Goal: Navigation & Orientation: Find specific page/section

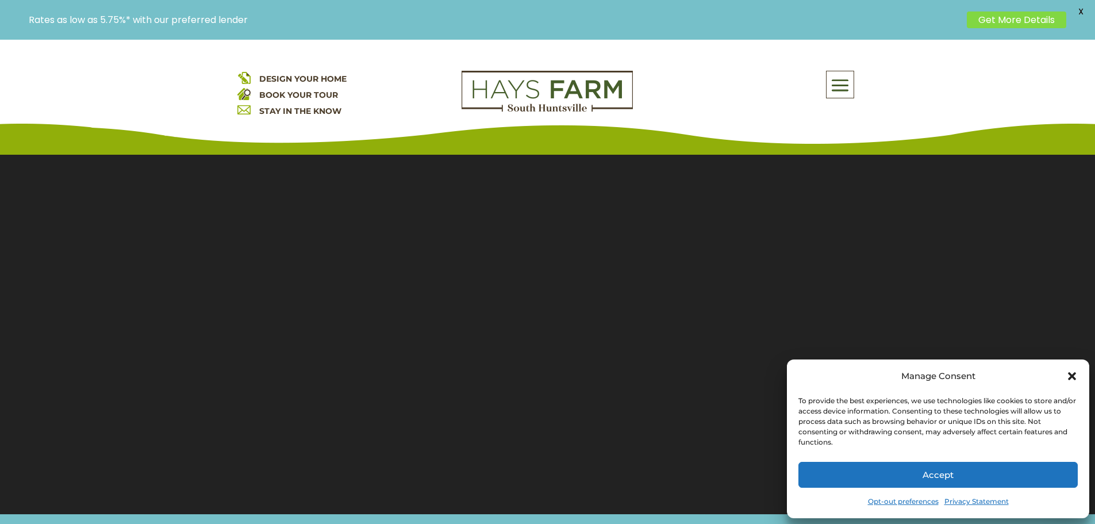
click at [1072, 375] on icon "Close dialog" at bounding box center [1072, 376] width 8 height 8
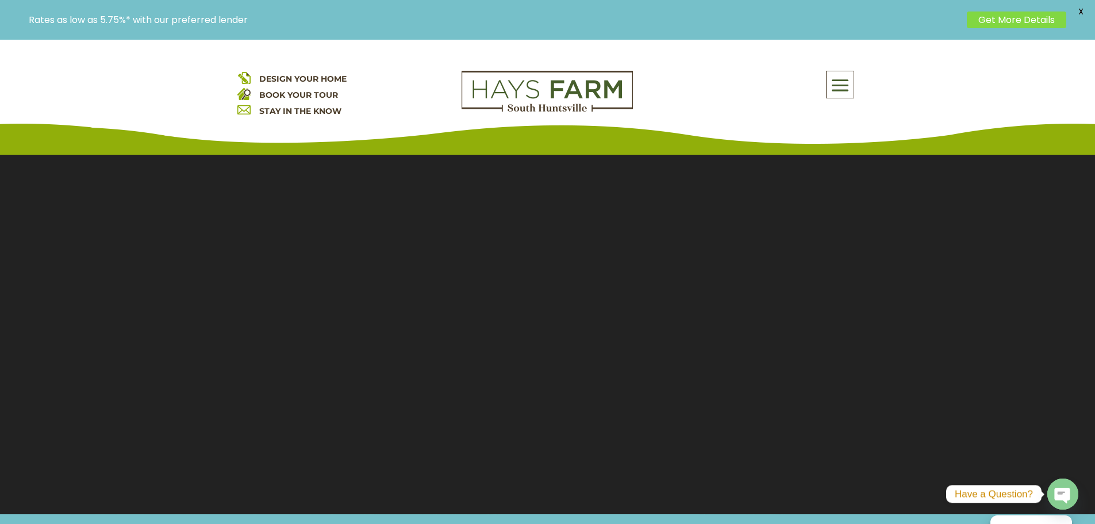
click at [848, 82] on span at bounding box center [840, 85] width 27 height 26
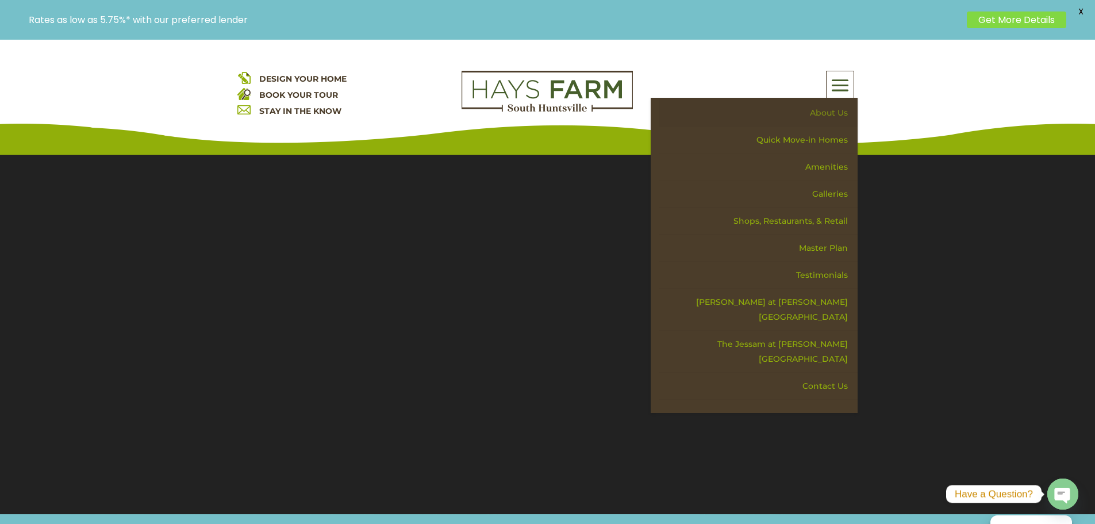
click at [842, 117] on link "About Us" at bounding box center [758, 112] width 199 height 27
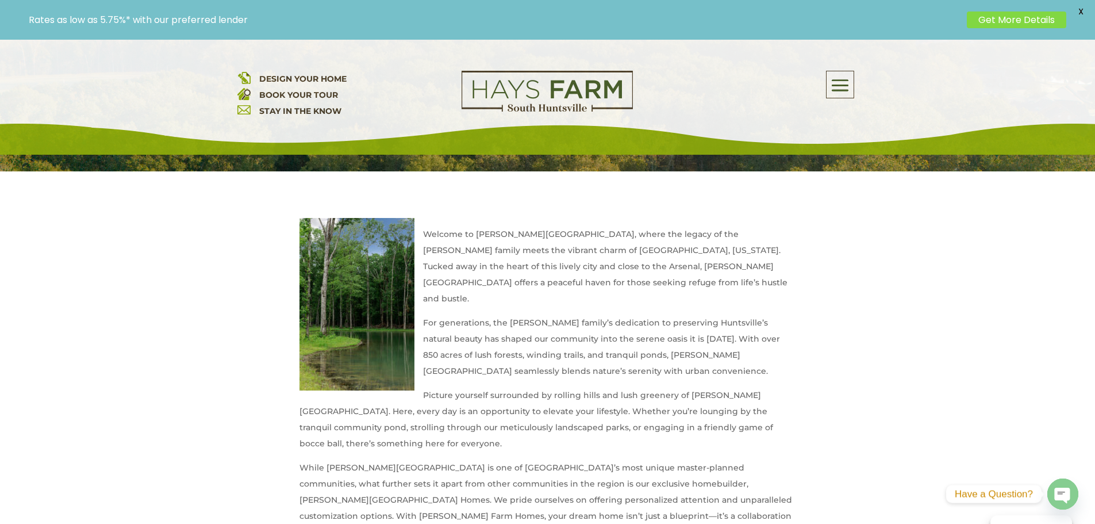
scroll to position [402, 0]
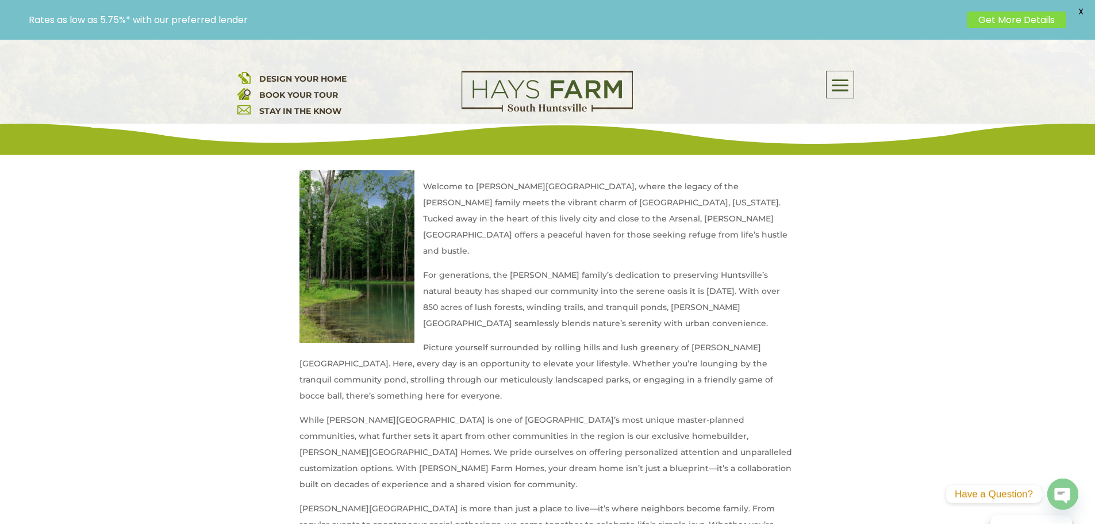
click at [842, 83] on span at bounding box center [840, 85] width 27 height 26
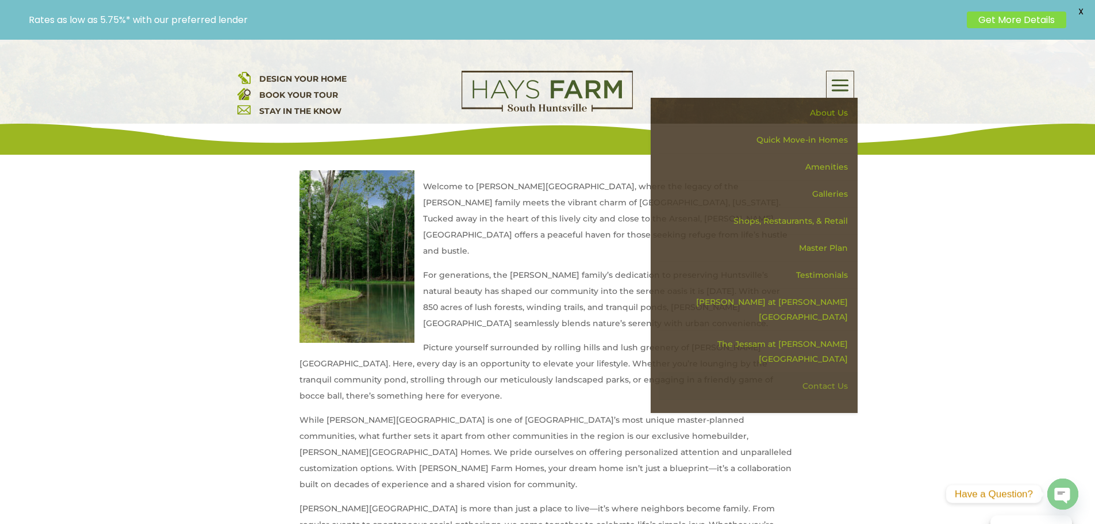
click at [830, 373] on link "Contact Us" at bounding box center [758, 386] width 199 height 27
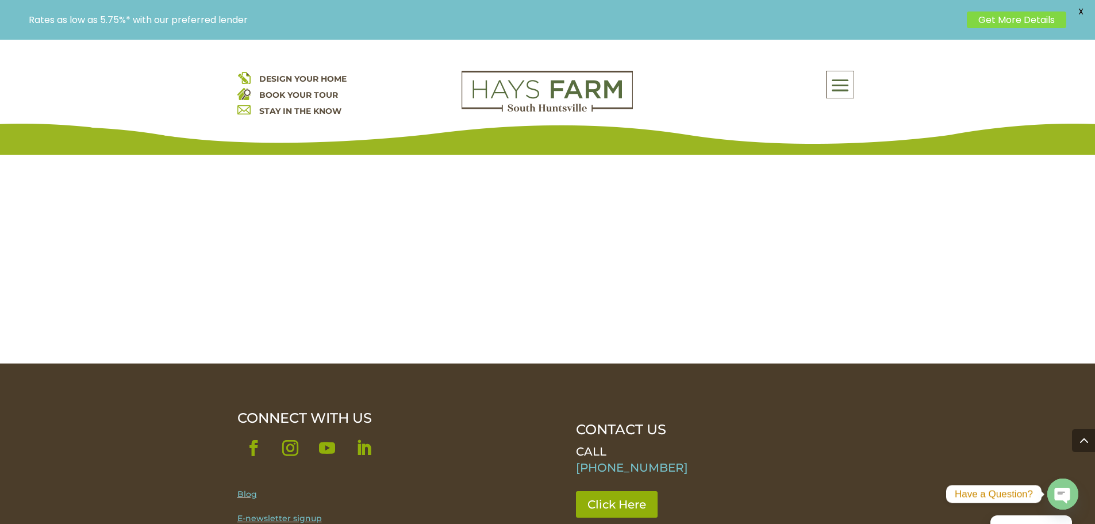
scroll to position [1150, 0]
